Goal: Navigation & Orientation: Go to known website

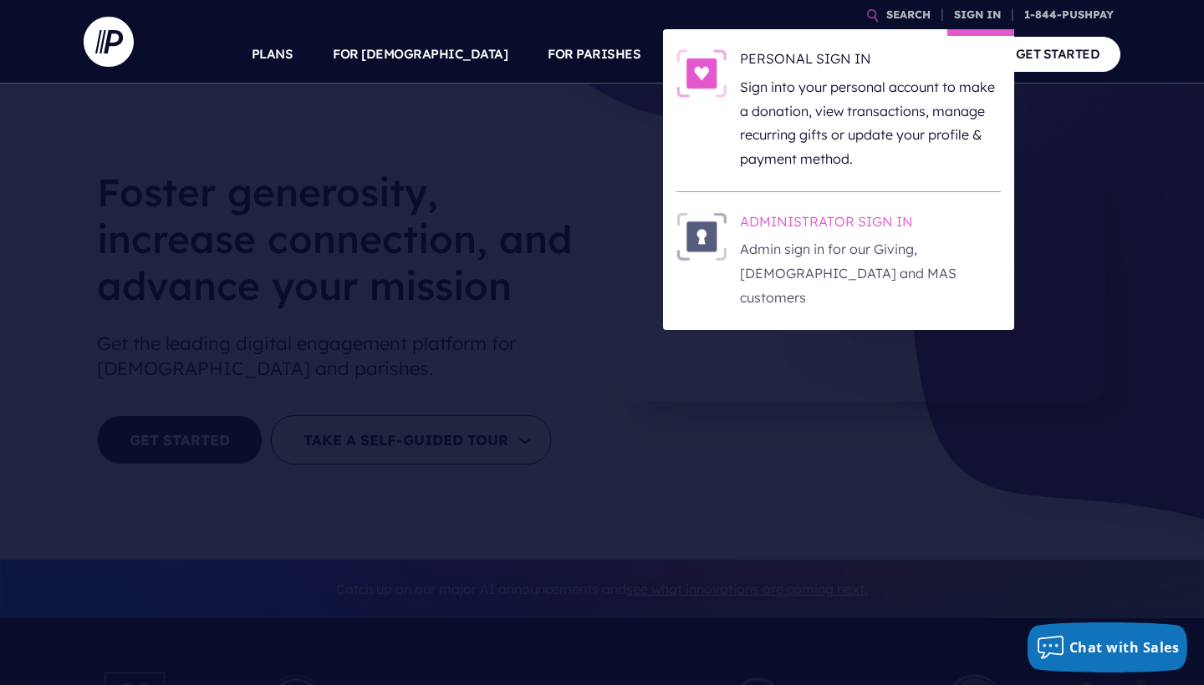
click at [817, 238] on p "Admin sign in for our Giving, [DEMOGRAPHIC_DATA] and MAS customers" at bounding box center [870, 273] width 261 height 72
click at [874, 226] on h6 "ADMINISTRATOR SIGN IN" at bounding box center [870, 224] width 261 height 25
